Goal: Task Accomplishment & Management: Use online tool/utility

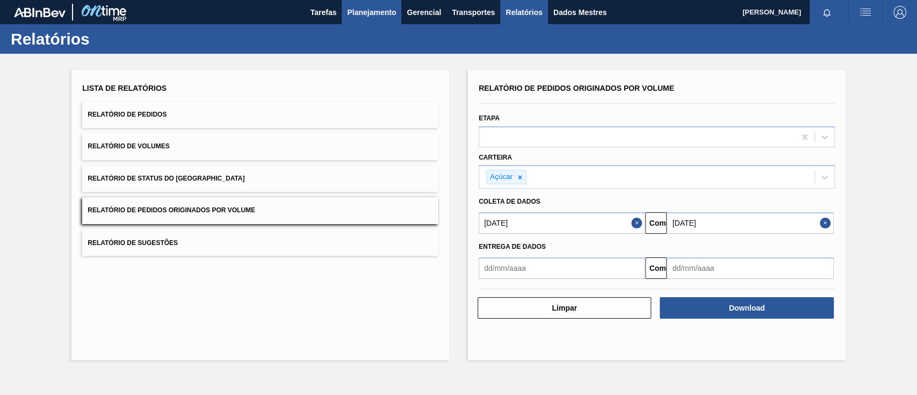
click at [361, 17] on font "Planejamento" at bounding box center [371, 12] width 49 height 13
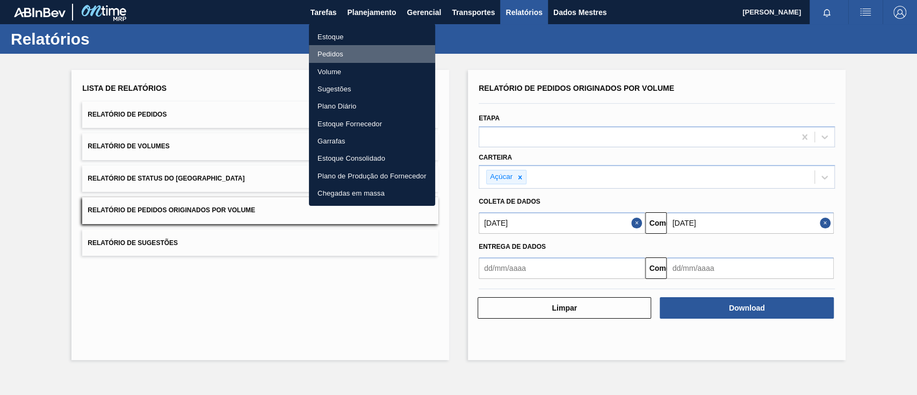
click at [340, 53] on font "Pedidos" at bounding box center [331, 54] width 26 height 8
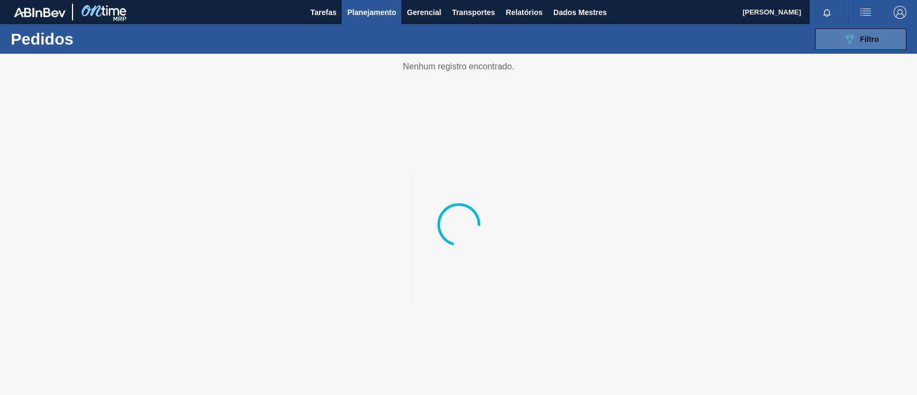
click at [833, 46] on button "089F7B8B-B2A5-4AFE-B5C0-19BA573D28AC Filtro" at bounding box center [860, 38] width 91 height 21
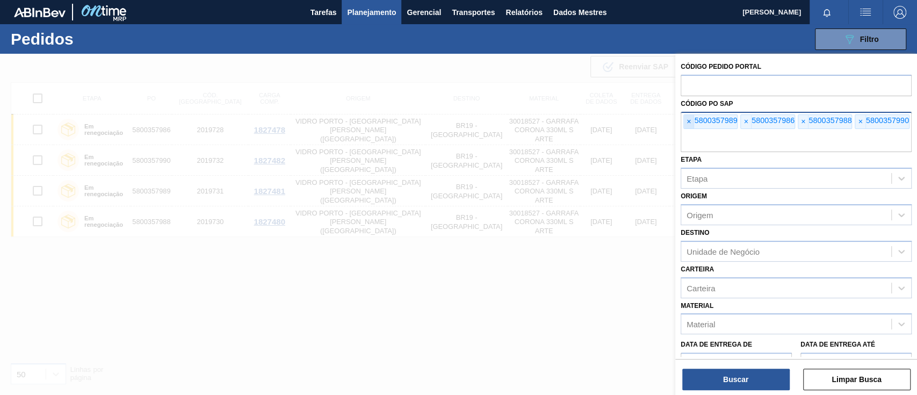
click at [688, 120] on font "×" at bounding box center [689, 121] width 4 height 9
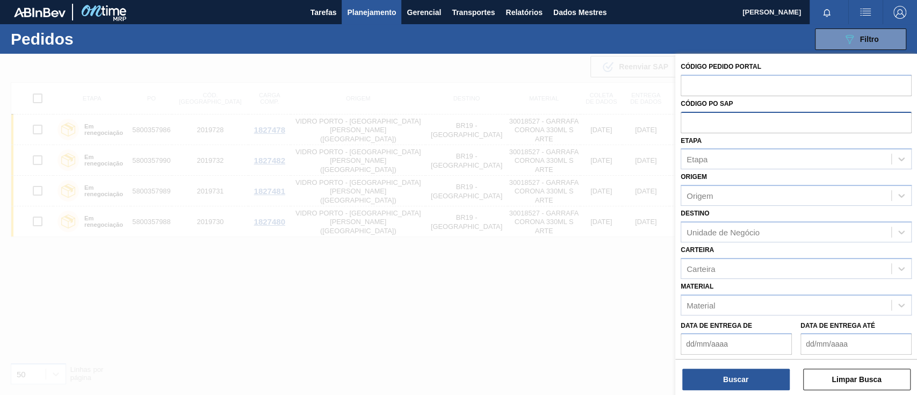
paste input "text"
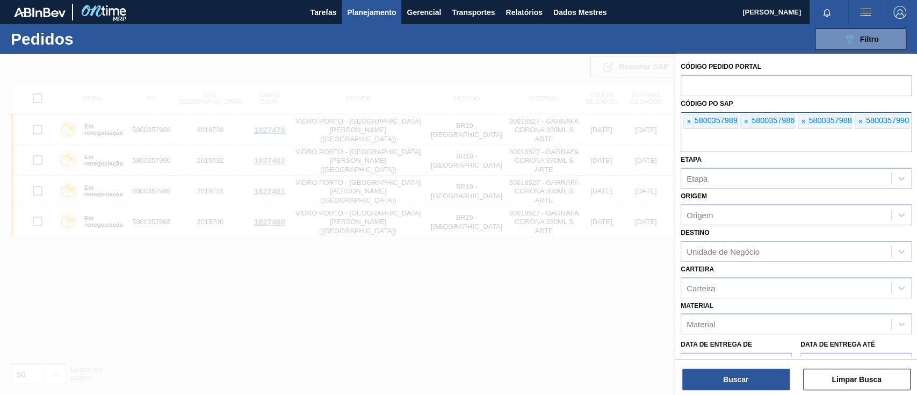
click at [719, 366] on div "Buscar Limpar Busca" at bounding box center [796, 374] width 242 height 30
click at [736, 375] on font "Buscar" at bounding box center [735, 379] width 25 height 9
